Goal: Information Seeking & Learning: Learn about a topic

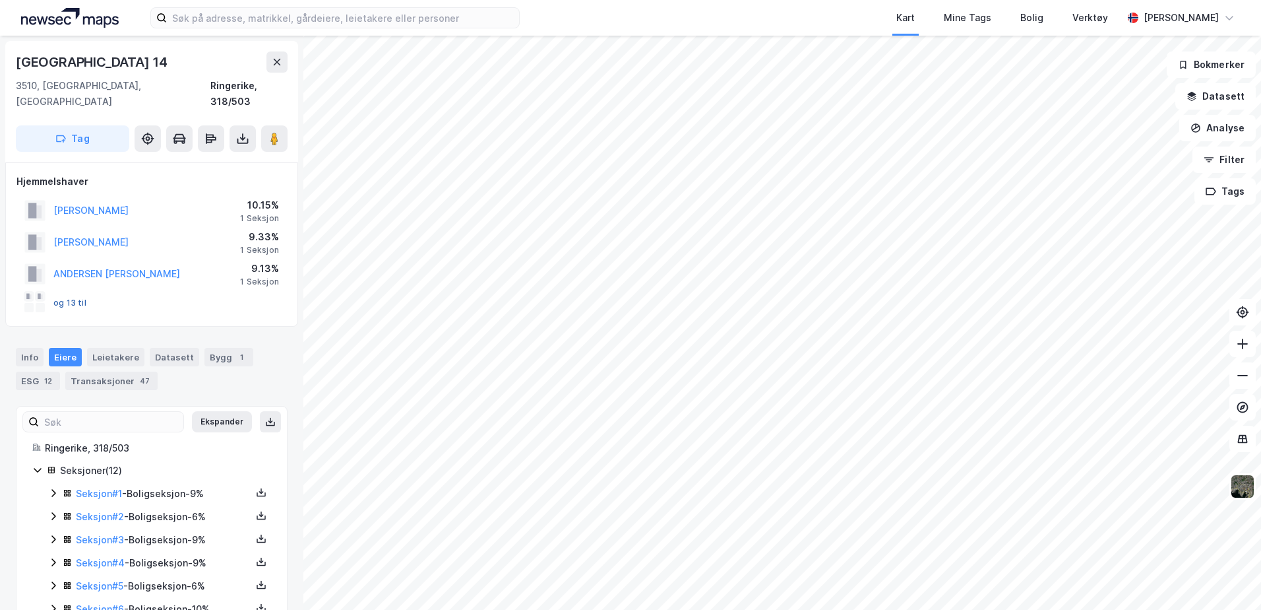
click at [0, 0] on button "og 13 til" at bounding box center [0, 0] width 0 height 0
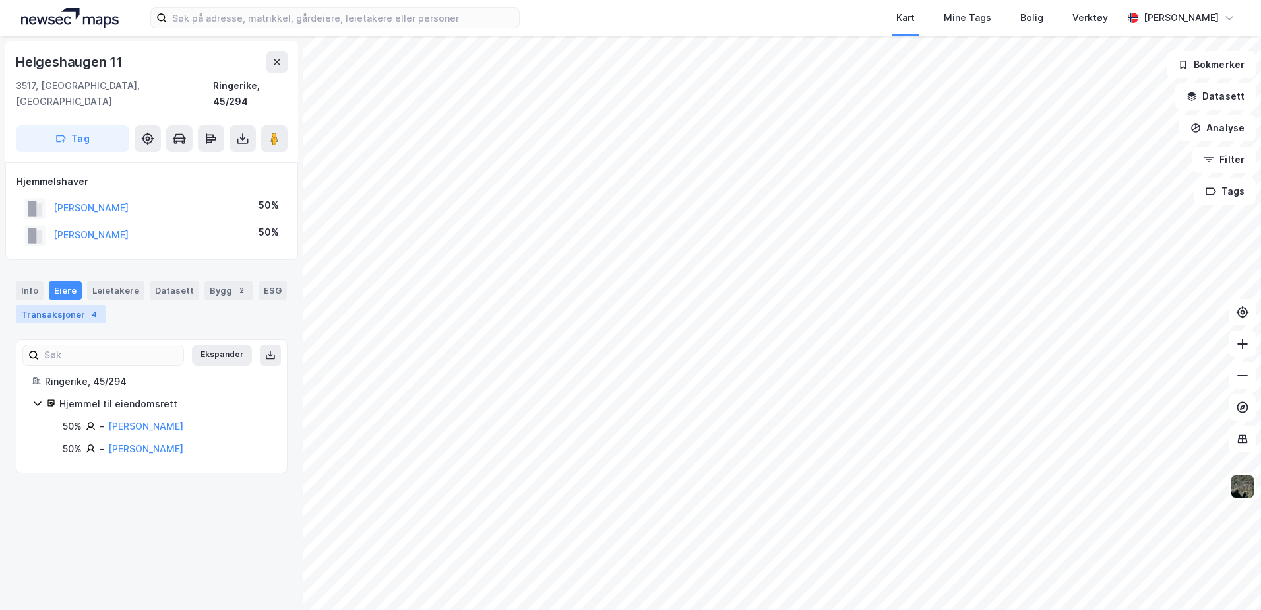
click at [57, 305] on div "Transaksjoner 4" at bounding box center [61, 314] width 90 height 18
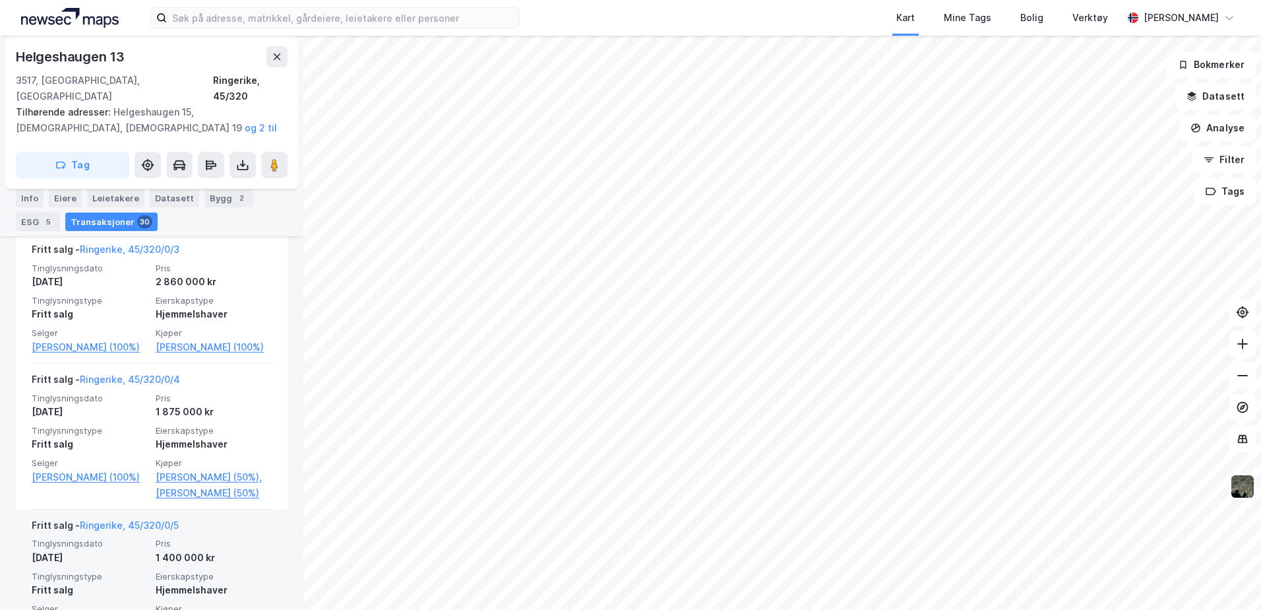
scroll to position [1247, 0]
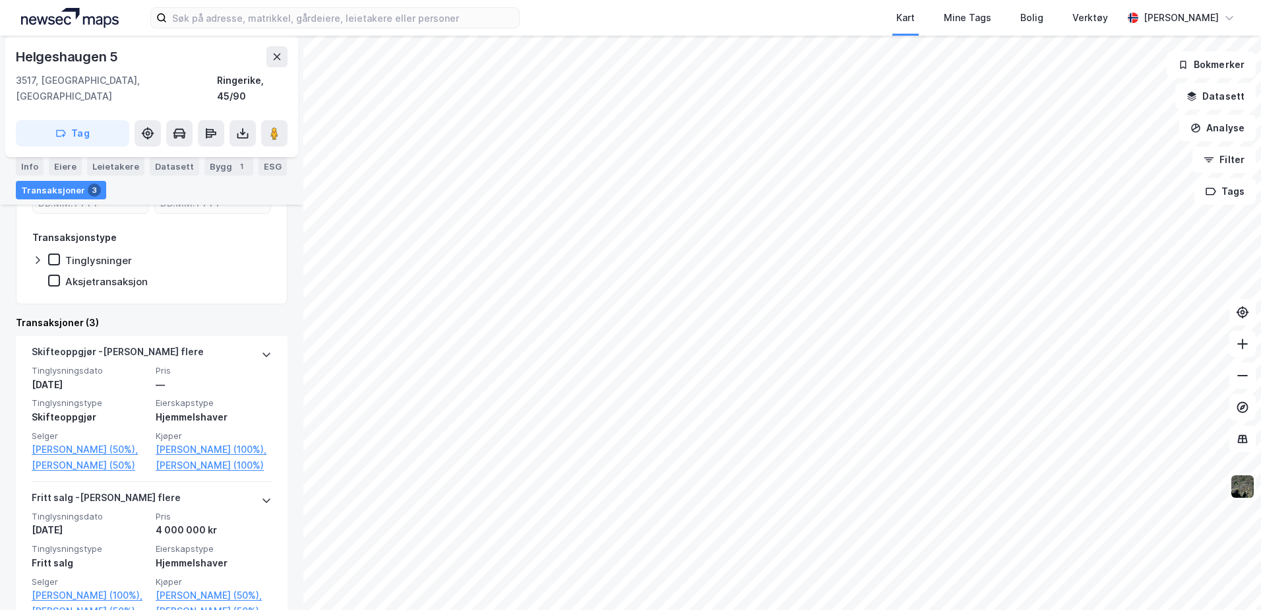
scroll to position [22, 0]
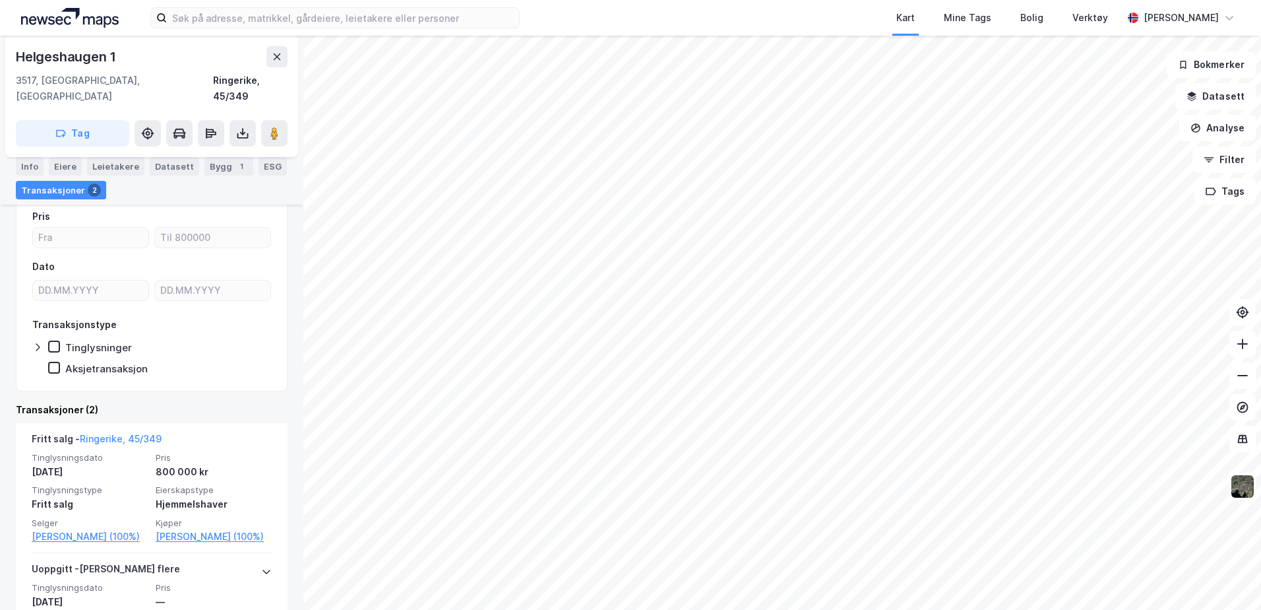
scroll to position [132, 0]
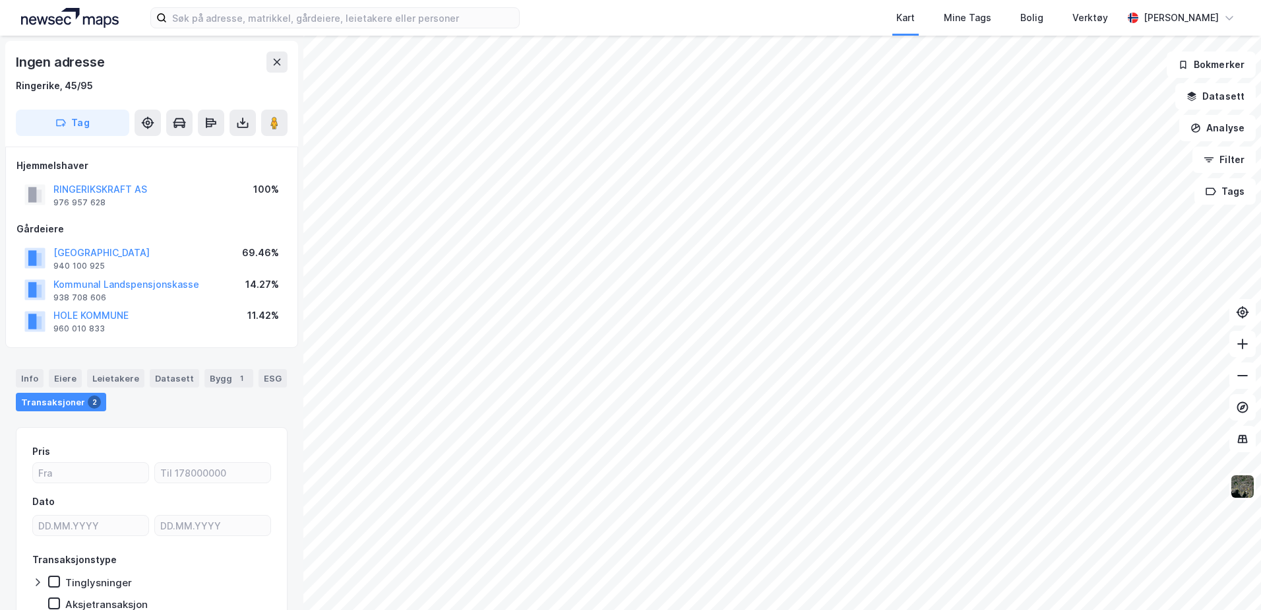
scroll to position [1, 0]
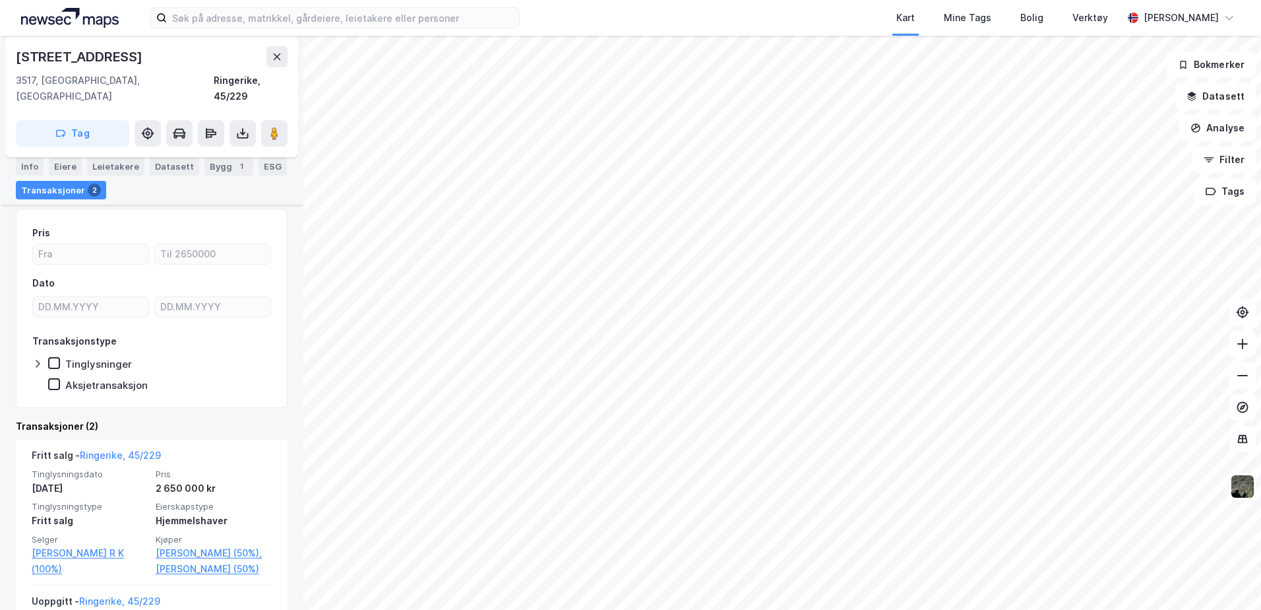
scroll to position [132, 0]
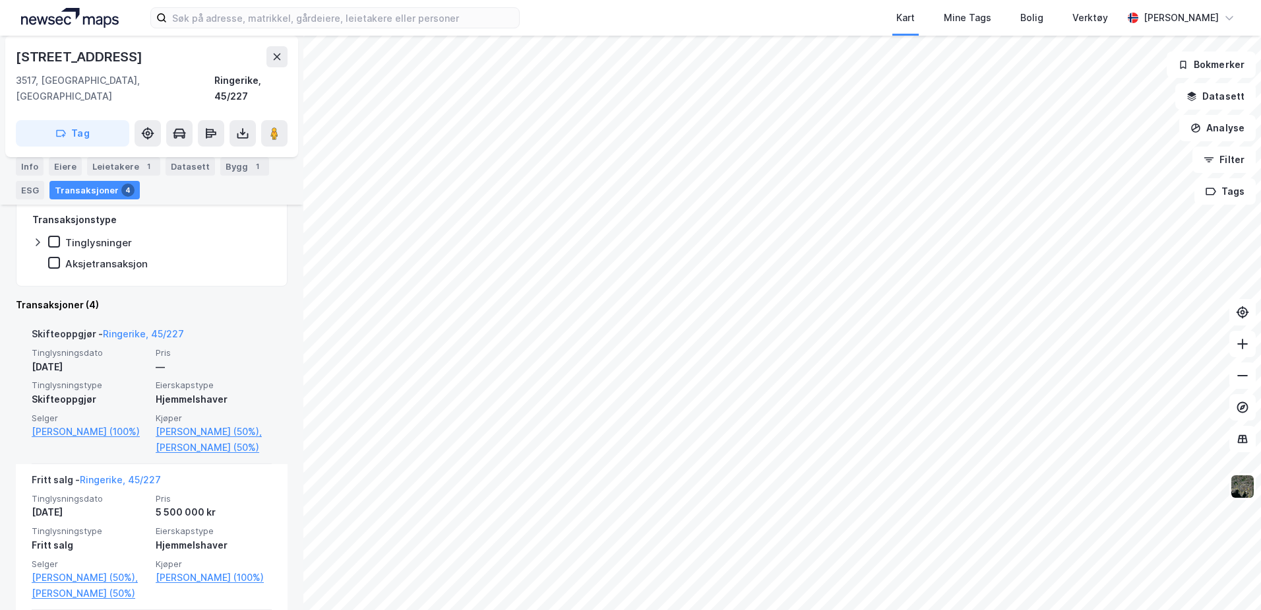
scroll to position [264, 0]
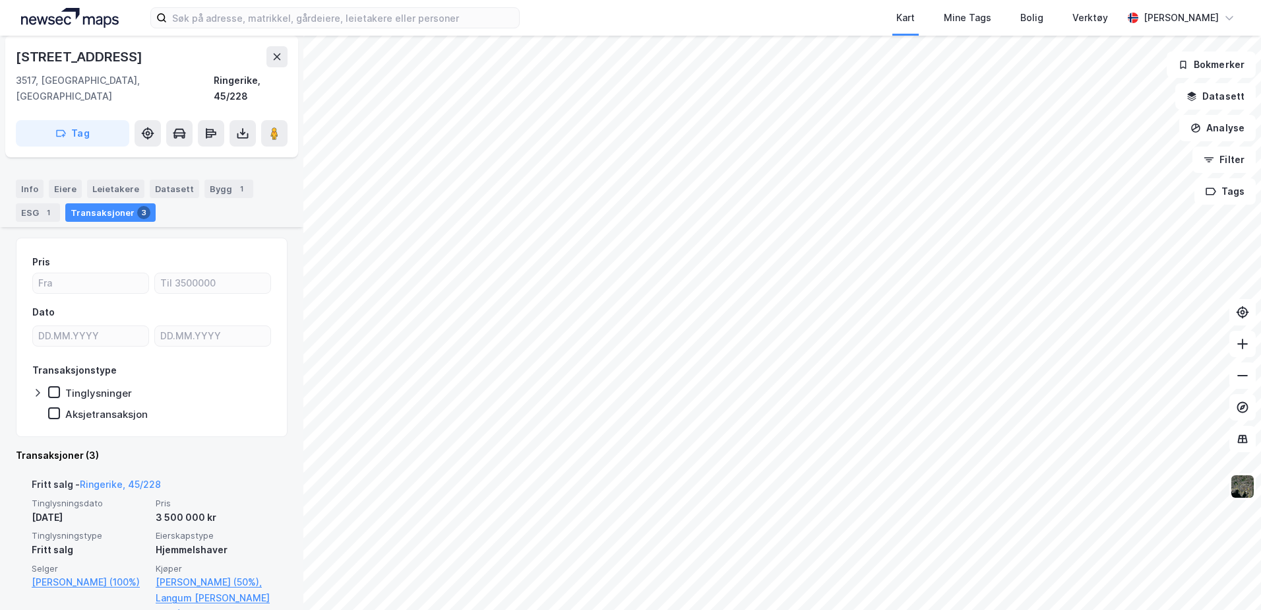
scroll to position [132, 0]
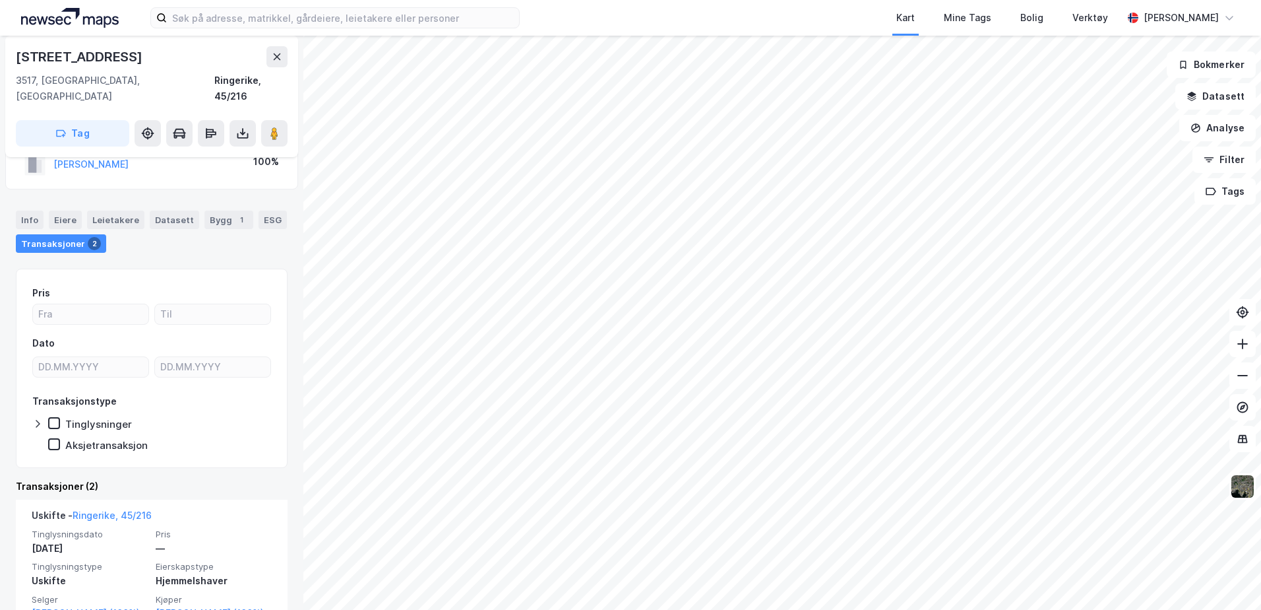
scroll to position [66, 0]
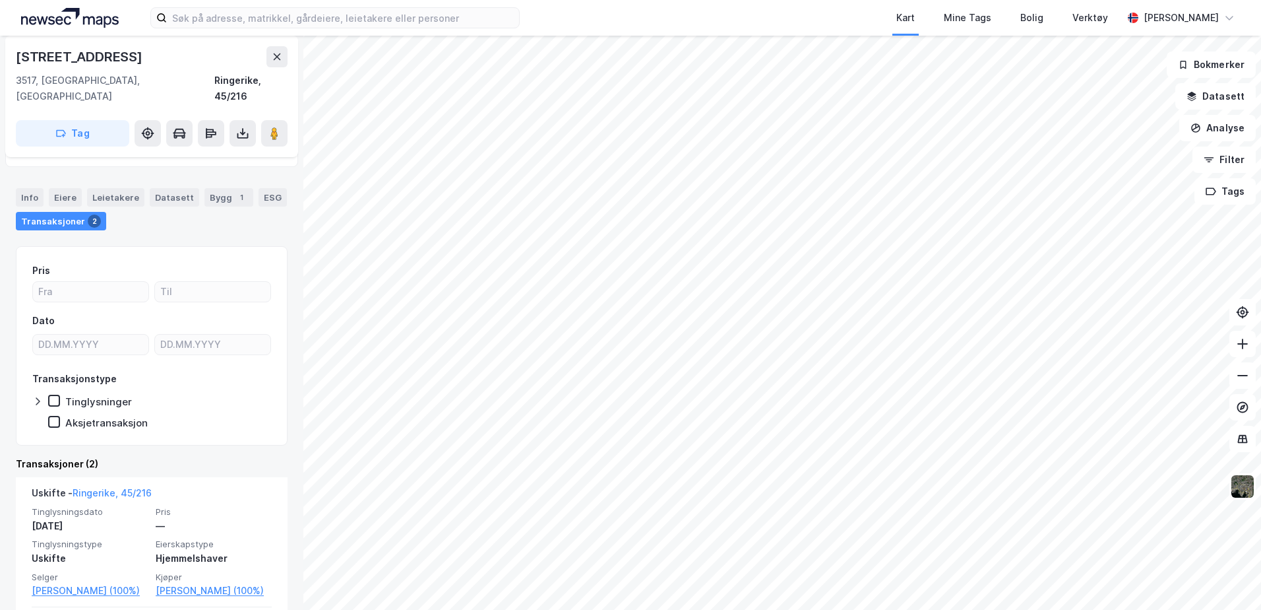
click at [591, 0] on html "Kart Mine Tags Bolig Verktøy [PERSON_NAME] [STREET_ADDRESS], [GEOGRAPHIC_DATA] …" at bounding box center [630, 305] width 1261 height 610
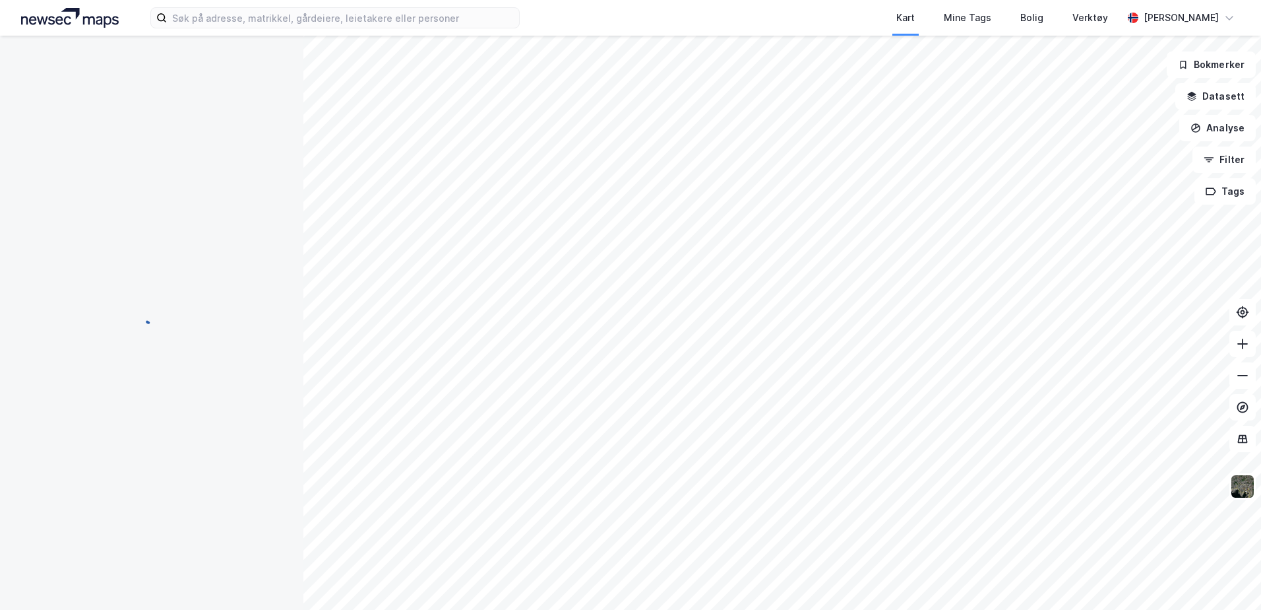
scroll to position [33, 0]
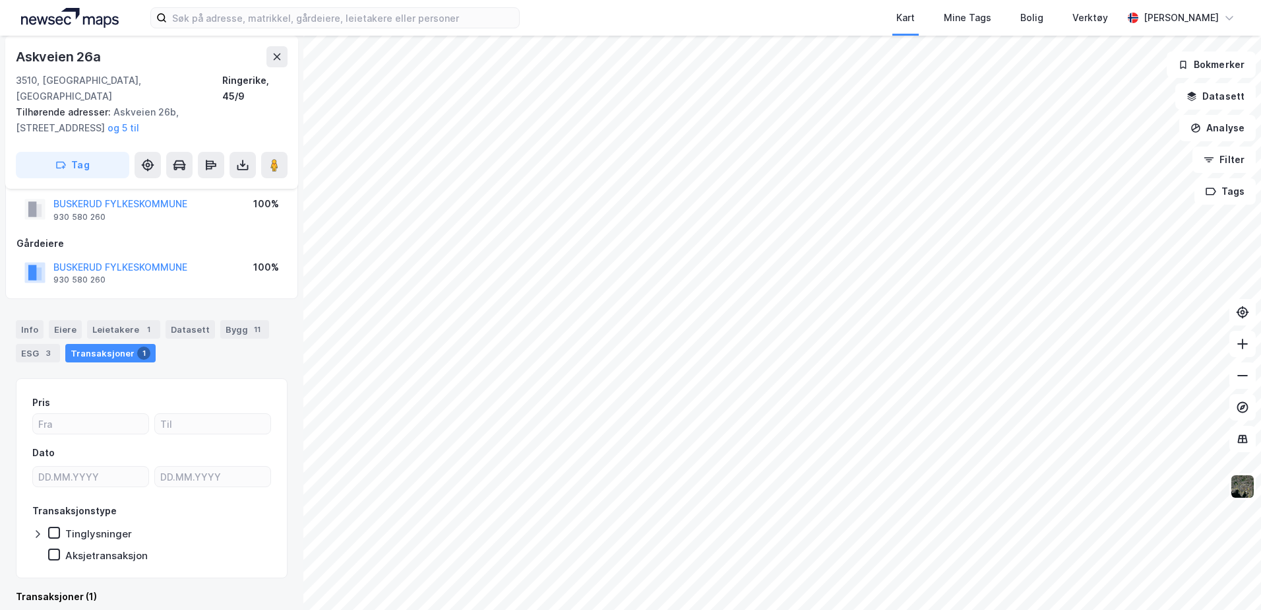
scroll to position [1, 0]
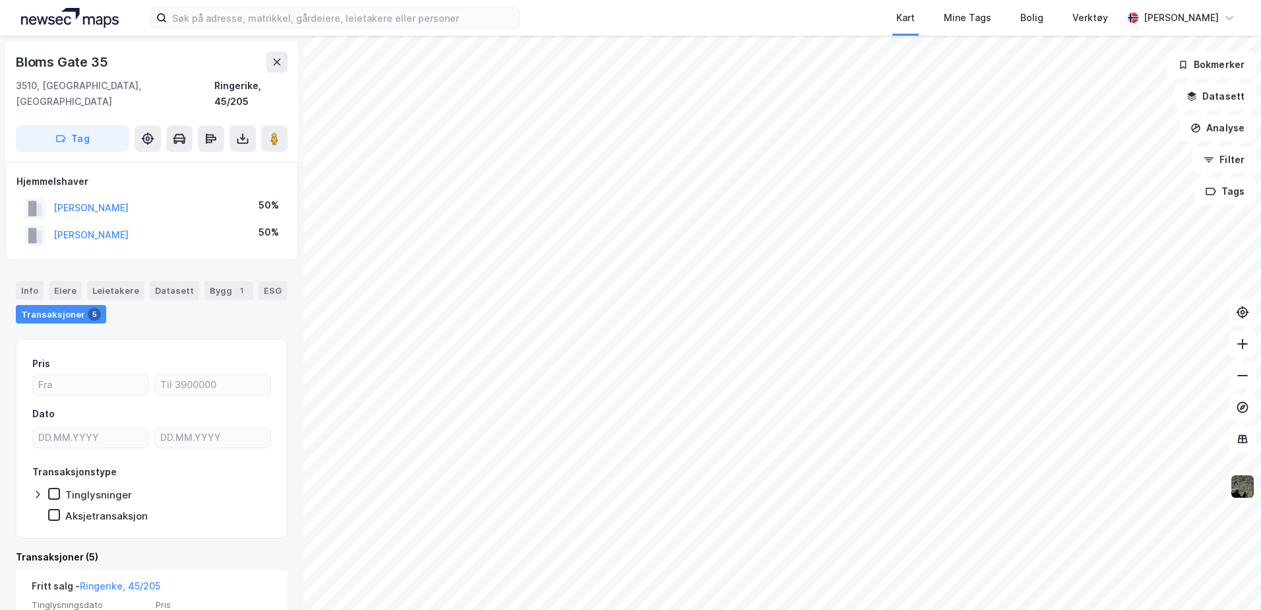
click at [57, 18] on img at bounding box center [70, 18] width 98 height 20
